Goal: Transaction & Acquisition: Purchase product/service

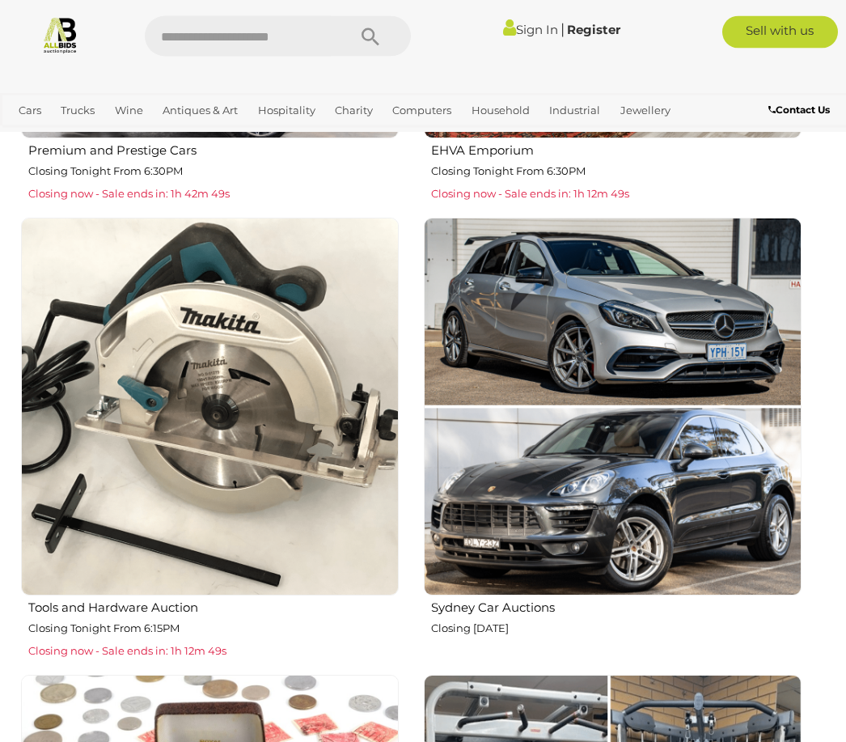
scroll to position [1252, 0]
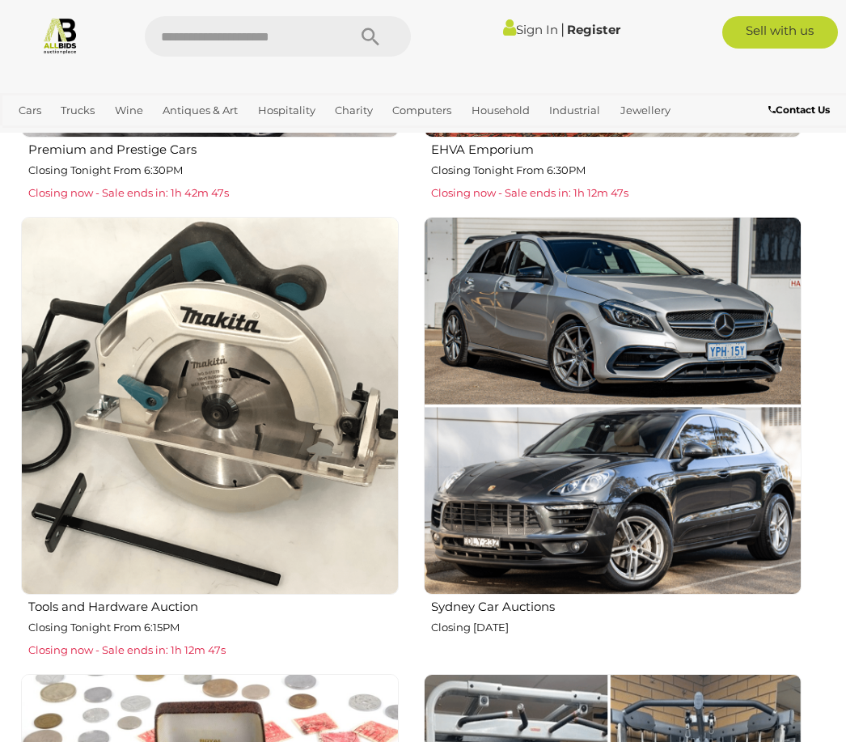
click at [142, 603] on h2 "Tools and Hardware Auction" at bounding box center [213, 605] width 370 height 18
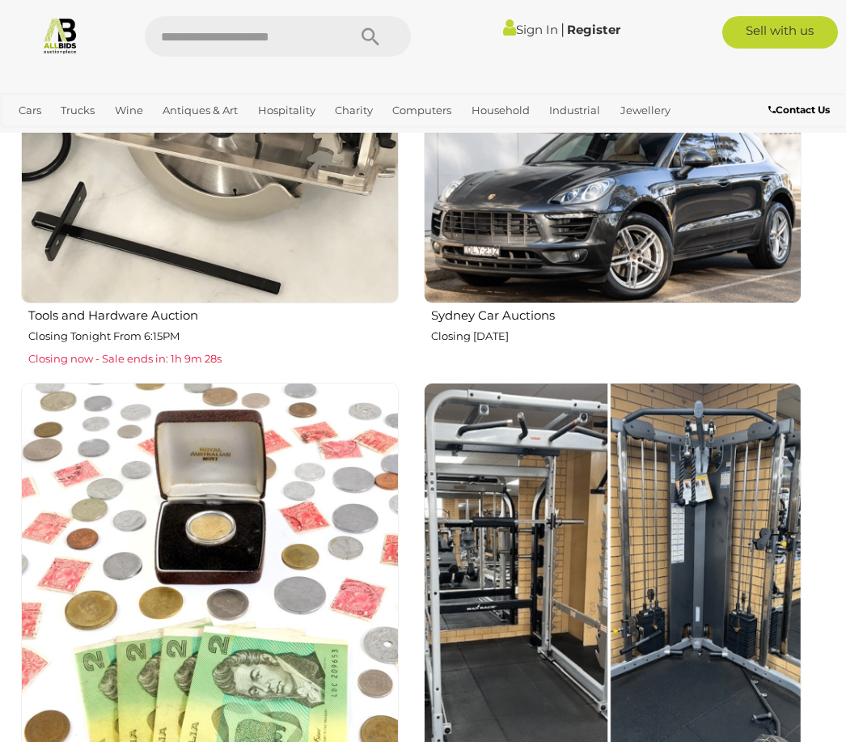
scroll to position [1635, 0]
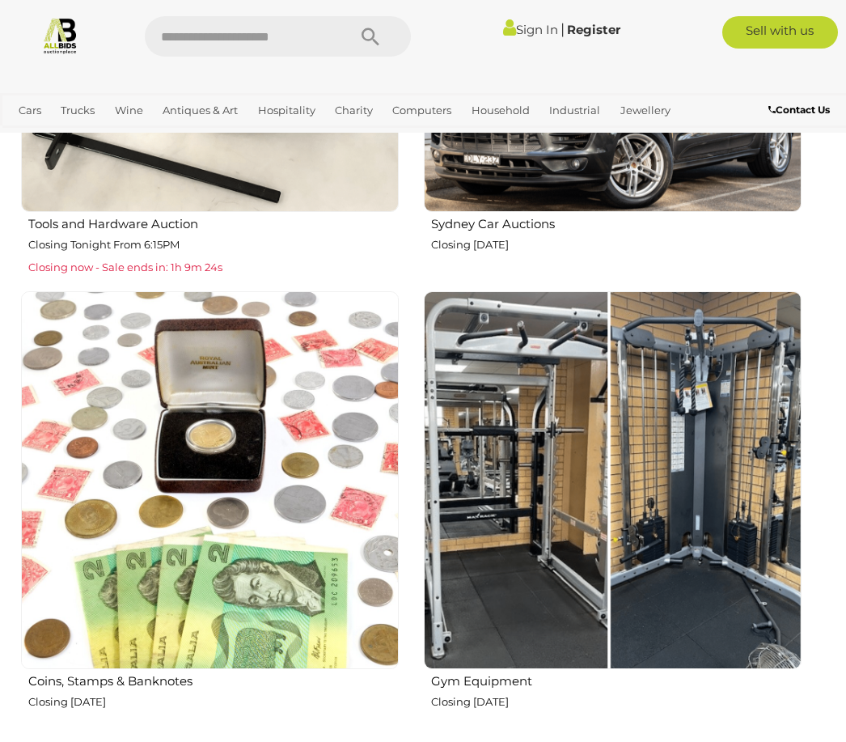
click at [226, 442] on img at bounding box center [210, 480] width 378 height 378
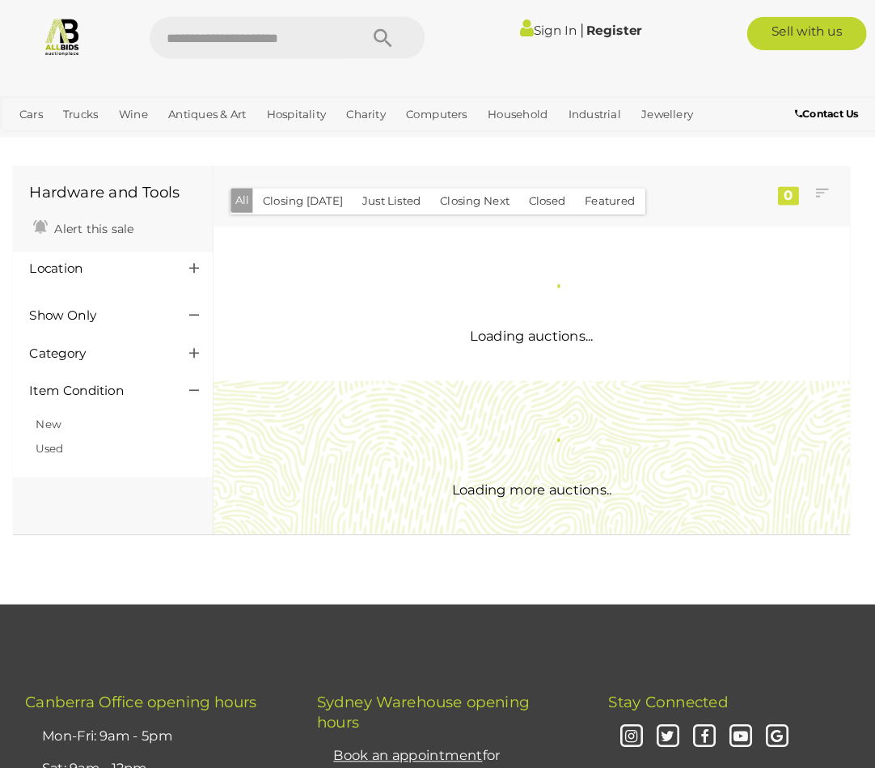
scroll to position [3, 0]
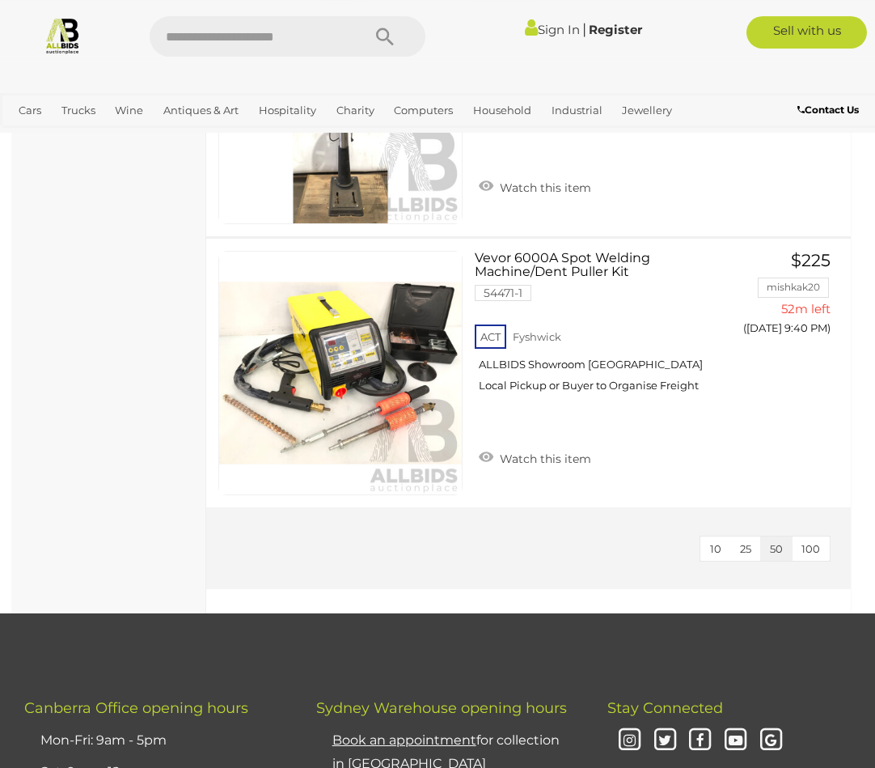
scroll to position [4885, 0]
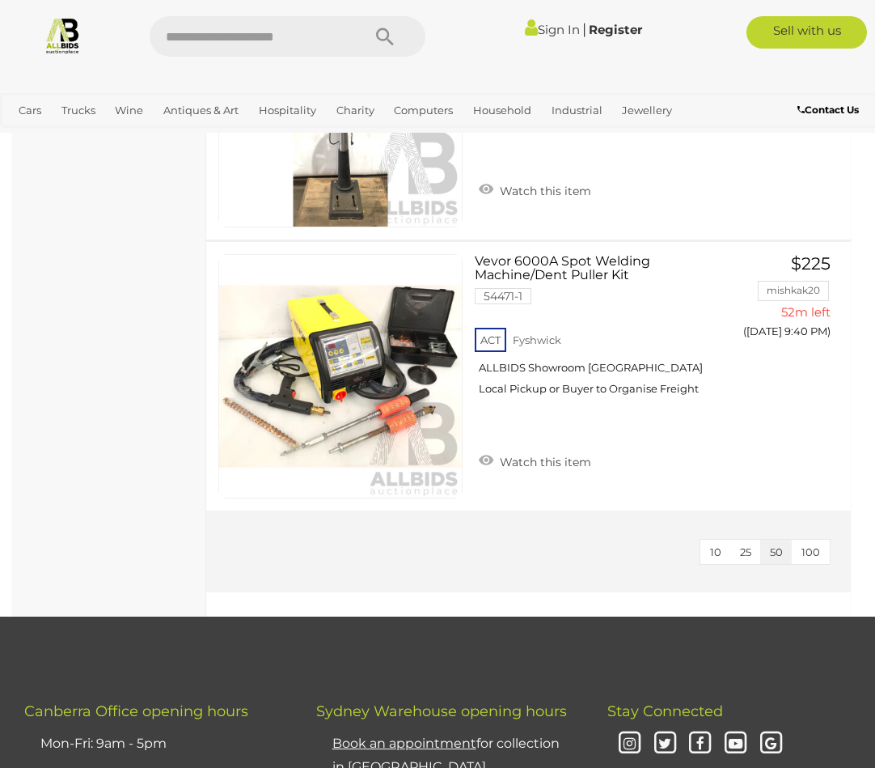
click at [813, 547] on span "100" at bounding box center [811, 551] width 19 height 13
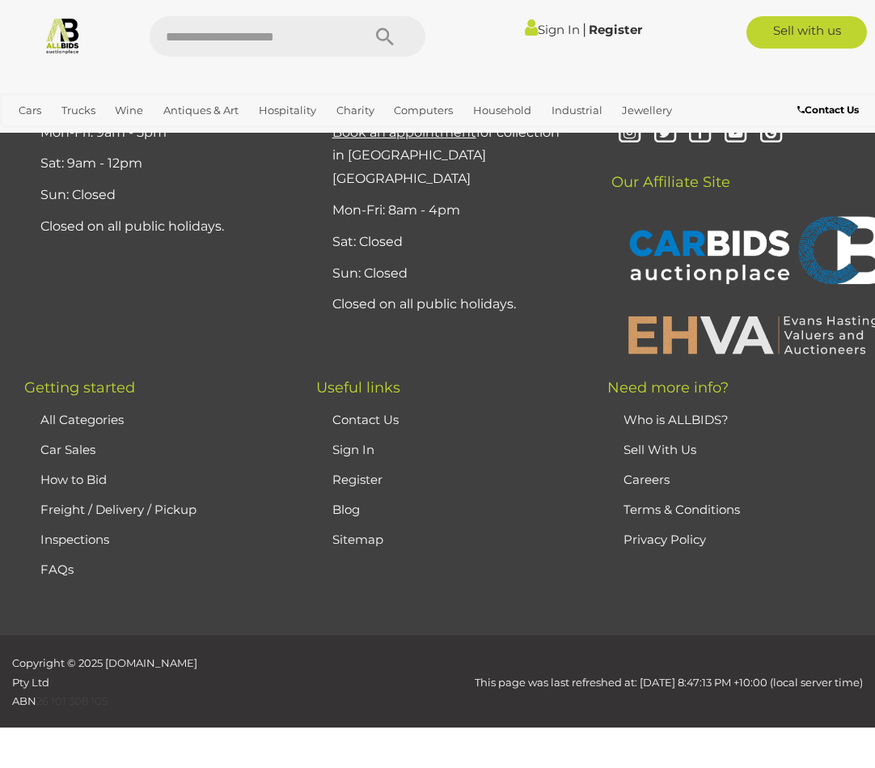
scroll to position [84, 0]
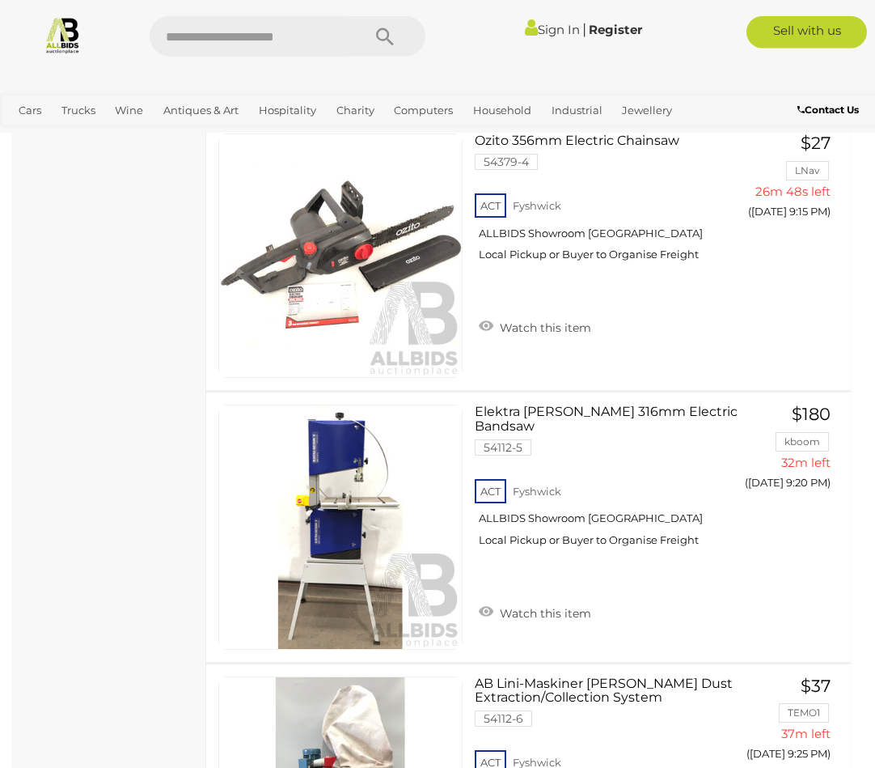
scroll to position [3652, 0]
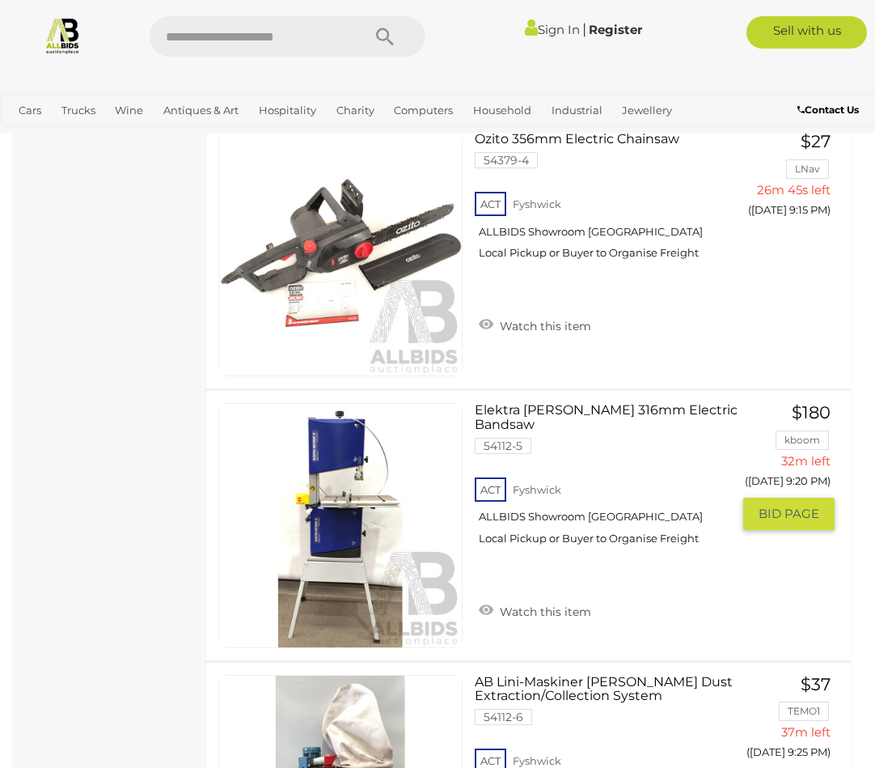
click at [400, 501] on link at bounding box center [340, 525] width 244 height 244
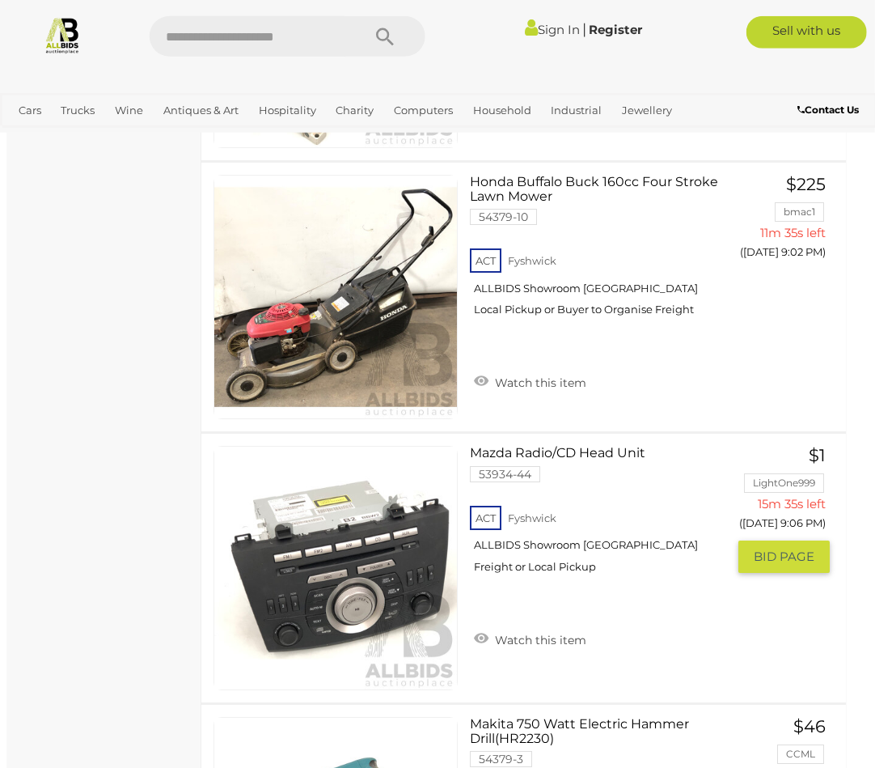
scroll to position [2255, 6]
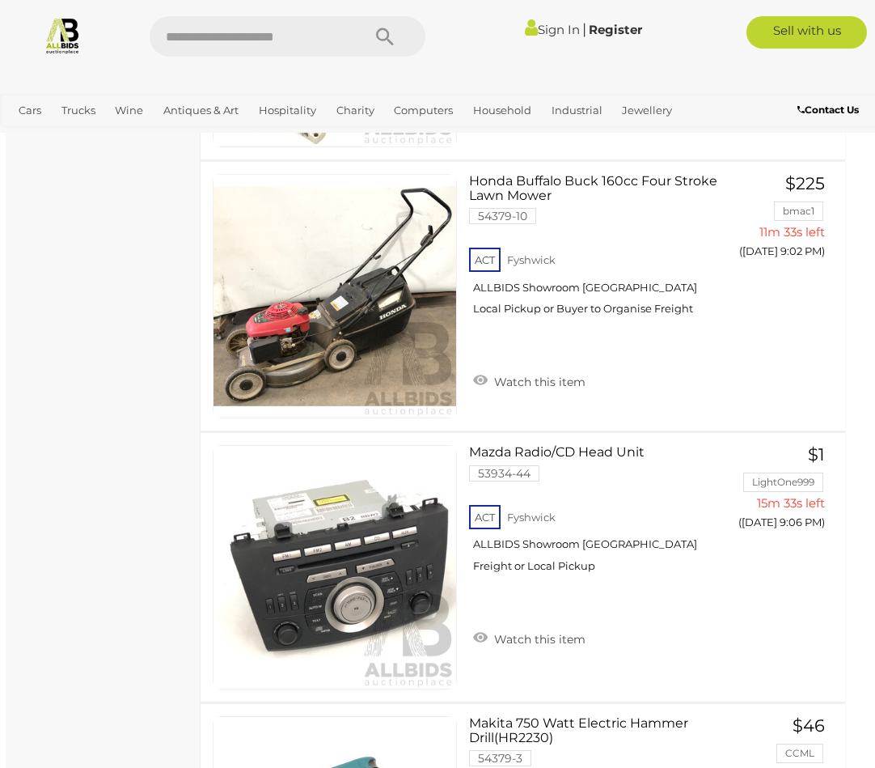
scroll to position [84, 0]
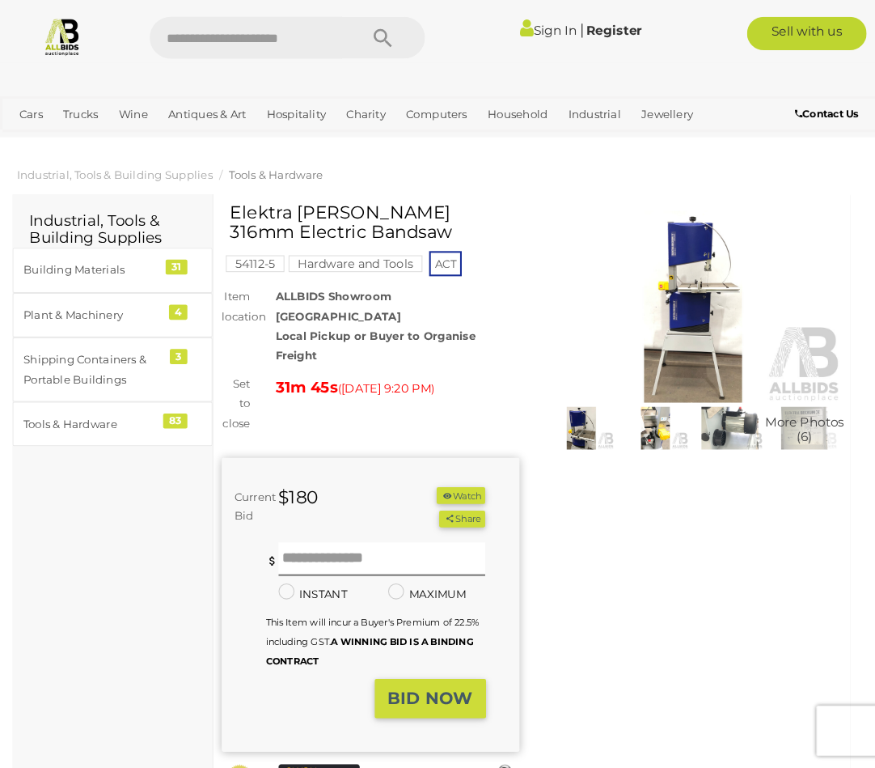
scroll to position [3, 0]
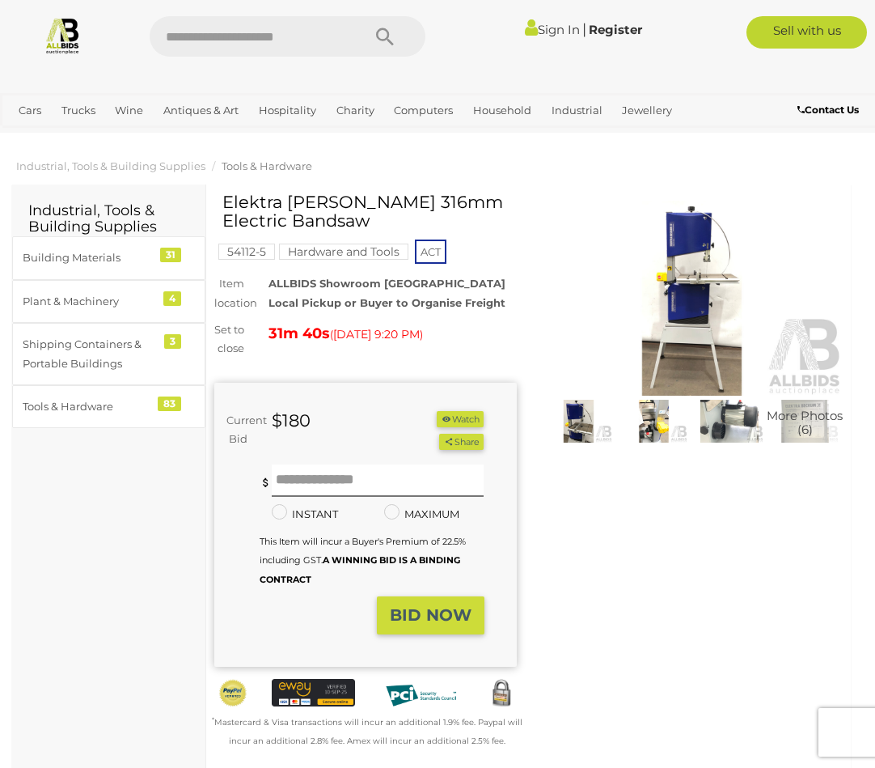
click at [568, 423] on img at bounding box center [578, 422] width 67 height 44
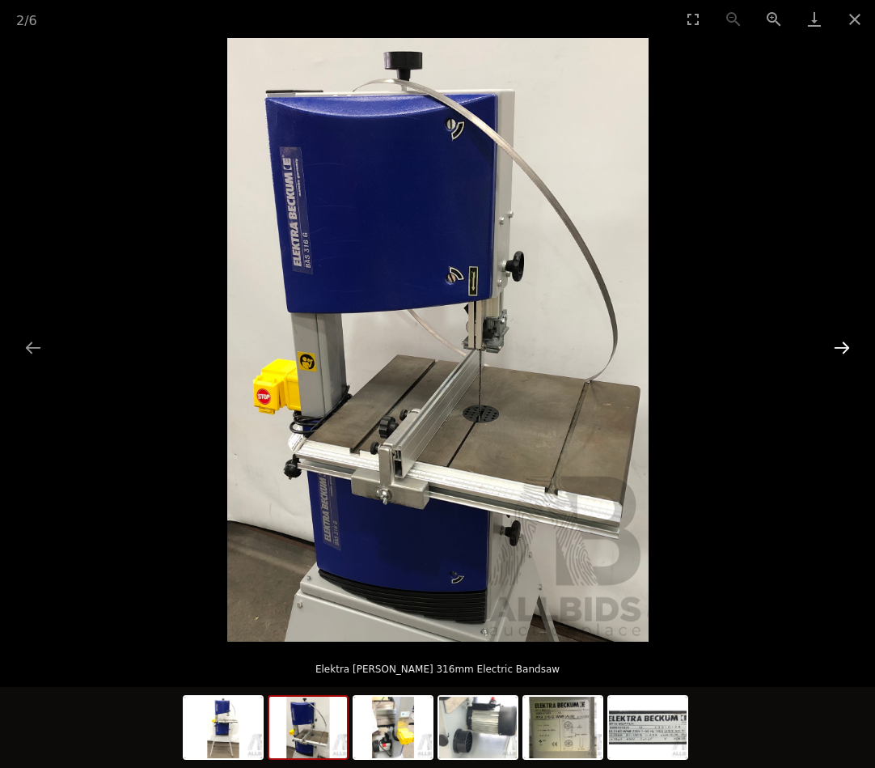
click at [845, 341] on button "Next slide" at bounding box center [842, 348] width 34 height 32
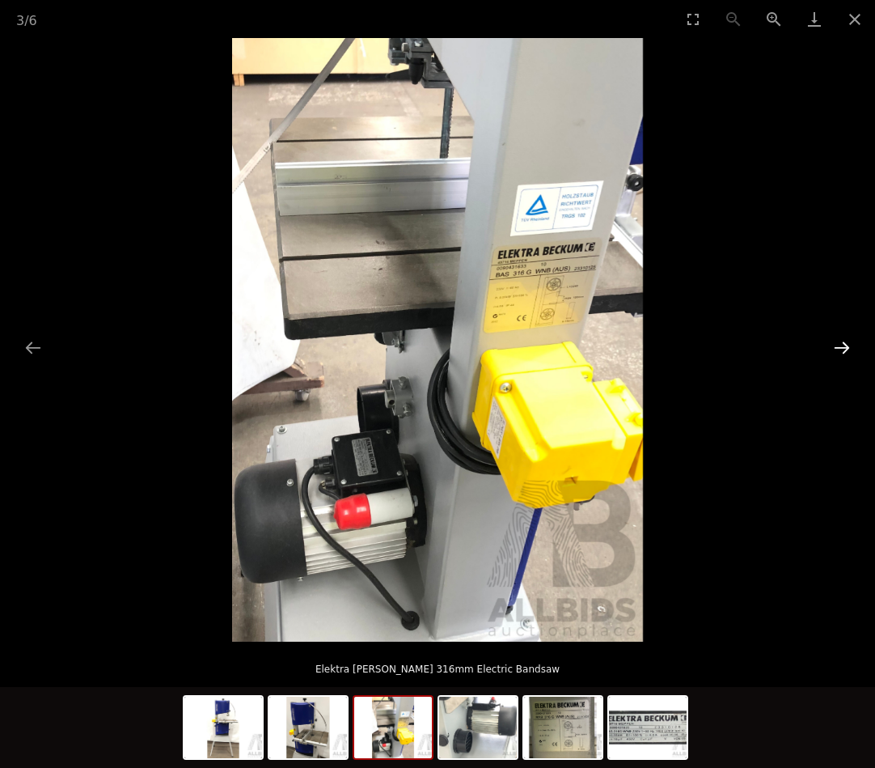
click at [845, 341] on button "Next slide" at bounding box center [842, 348] width 34 height 32
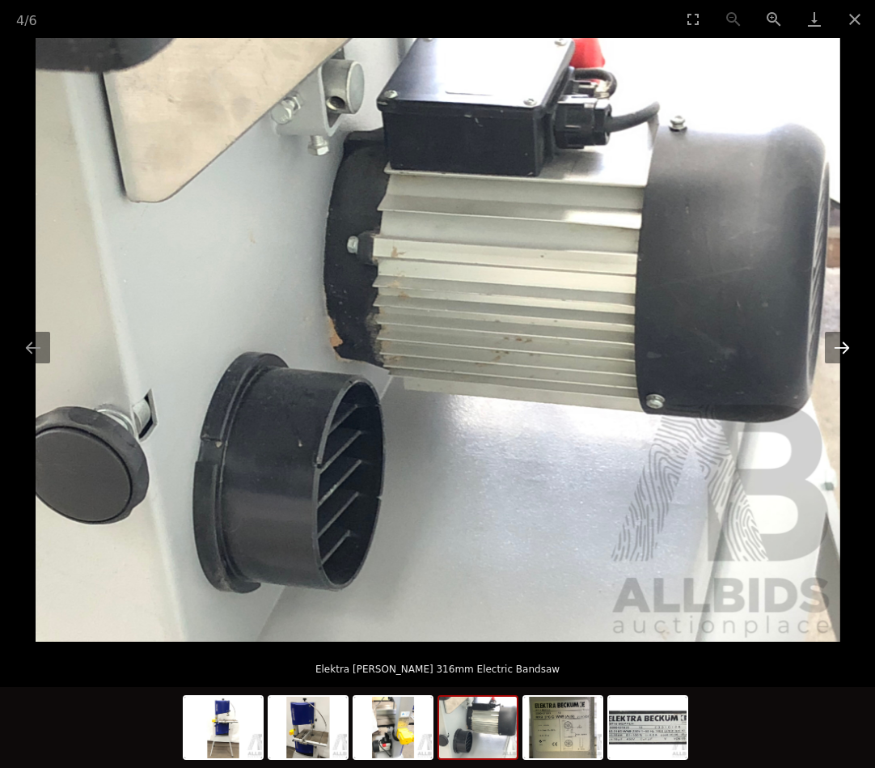
click at [845, 341] on button "Next slide" at bounding box center [842, 348] width 34 height 32
